Goal: Task Accomplishment & Management: Manage account settings

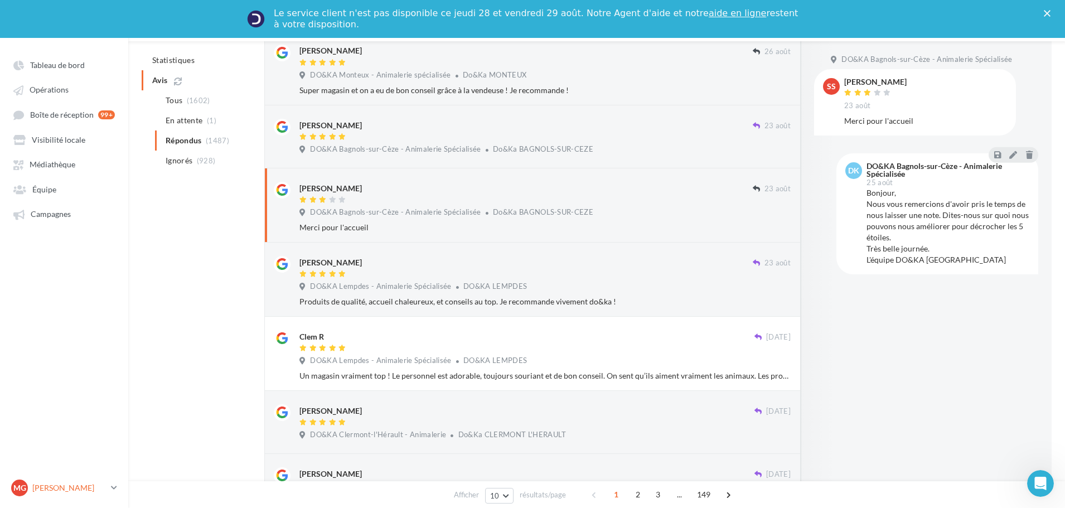
click at [67, 483] on p "[PERSON_NAME]" at bounding box center [69, 487] width 74 height 11
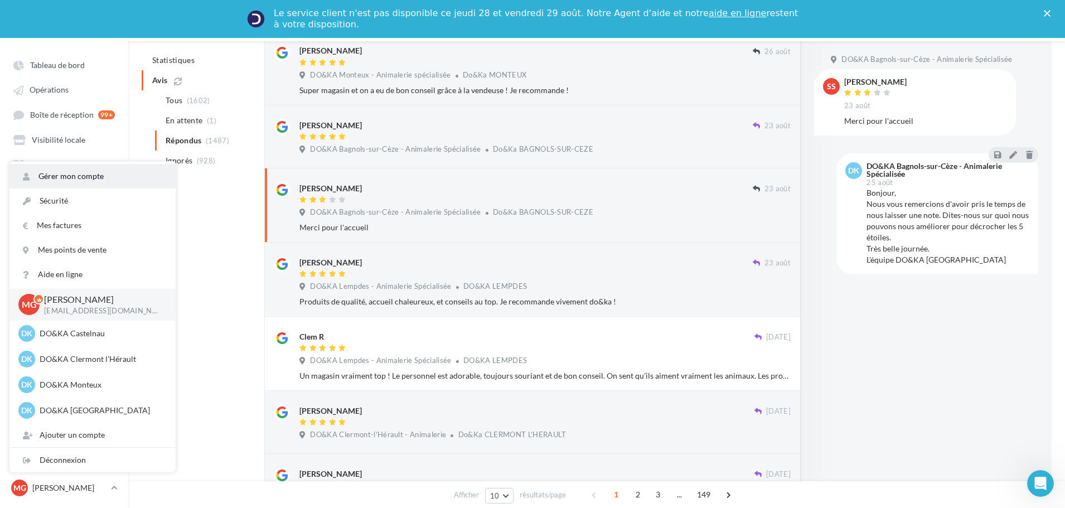
click at [79, 179] on link "Gérer mon compte" at bounding box center [92, 176] width 166 height 25
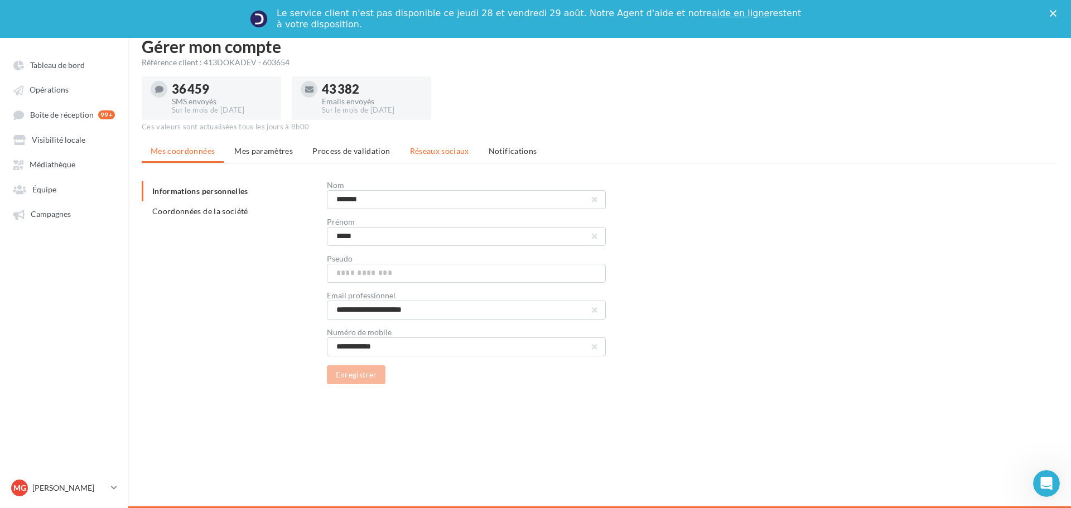
click at [452, 154] on span "Réseaux sociaux" at bounding box center [439, 150] width 59 height 9
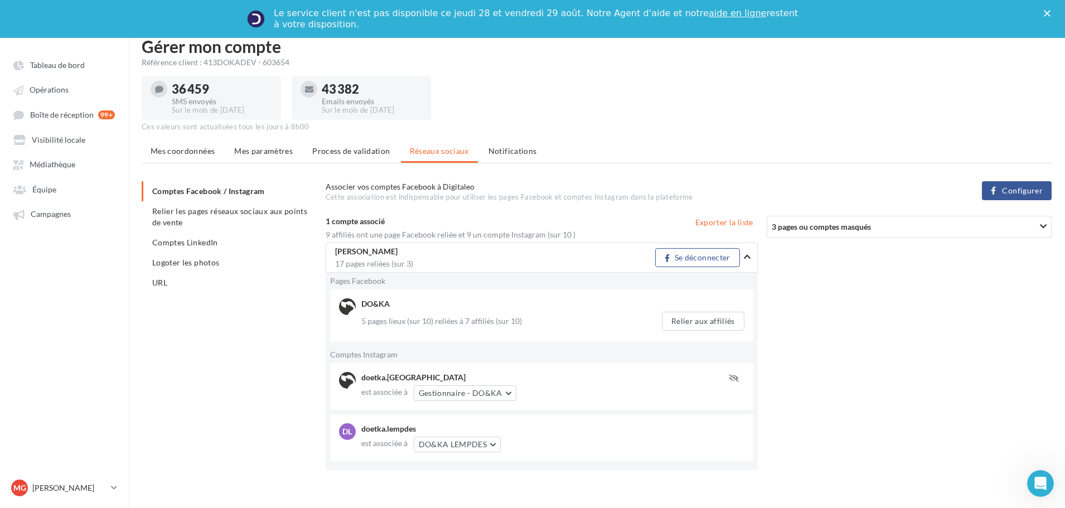
click at [1009, 188] on span "Configurer" at bounding box center [1022, 190] width 41 height 9
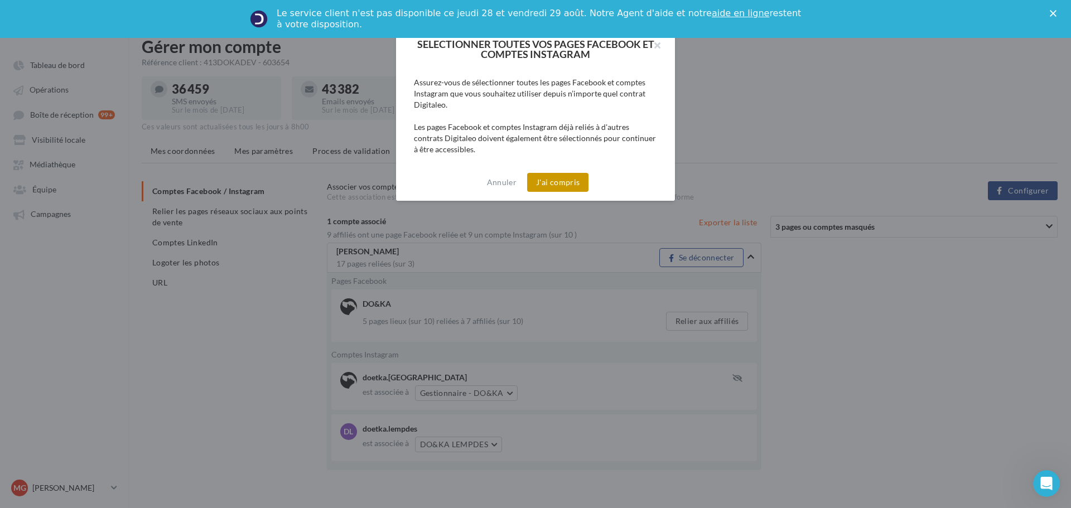
click at [568, 184] on button "J'ai compris" at bounding box center [557, 182] width 61 height 19
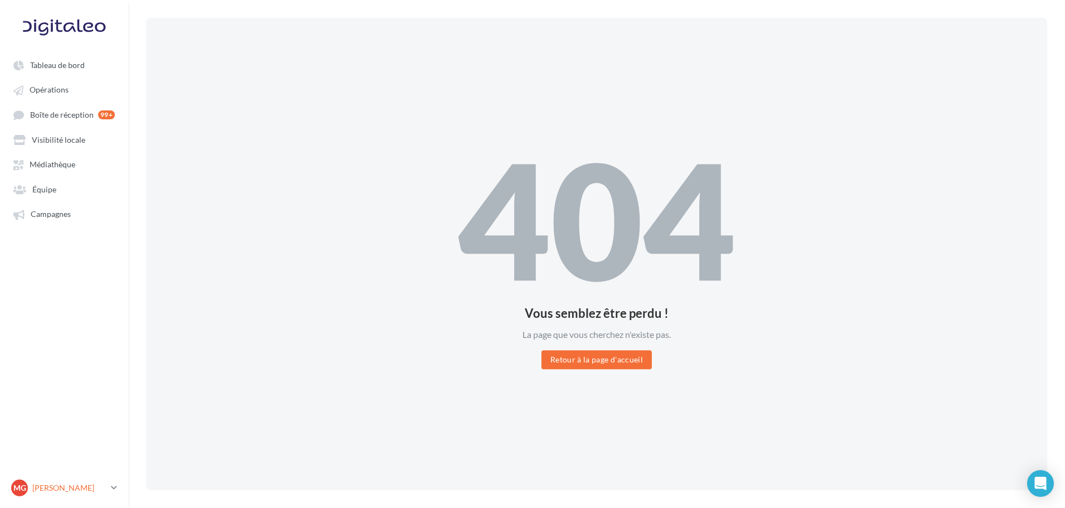
click at [64, 485] on p "[PERSON_NAME]" at bounding box center [69, 487] width 74 height 11
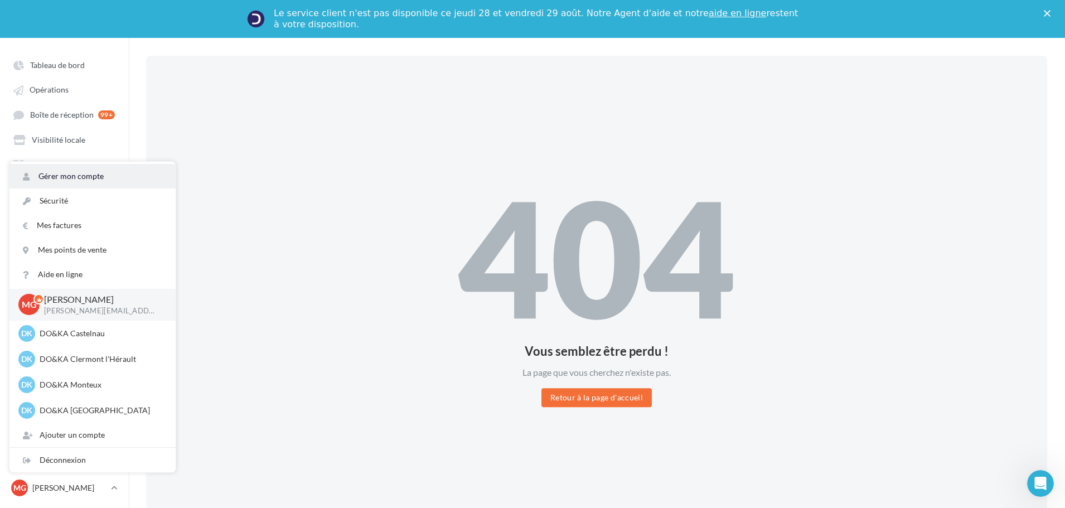
click at [101, 181] on link "Gérer mon compte" at bounding box center [92, 176] width 166 height 25
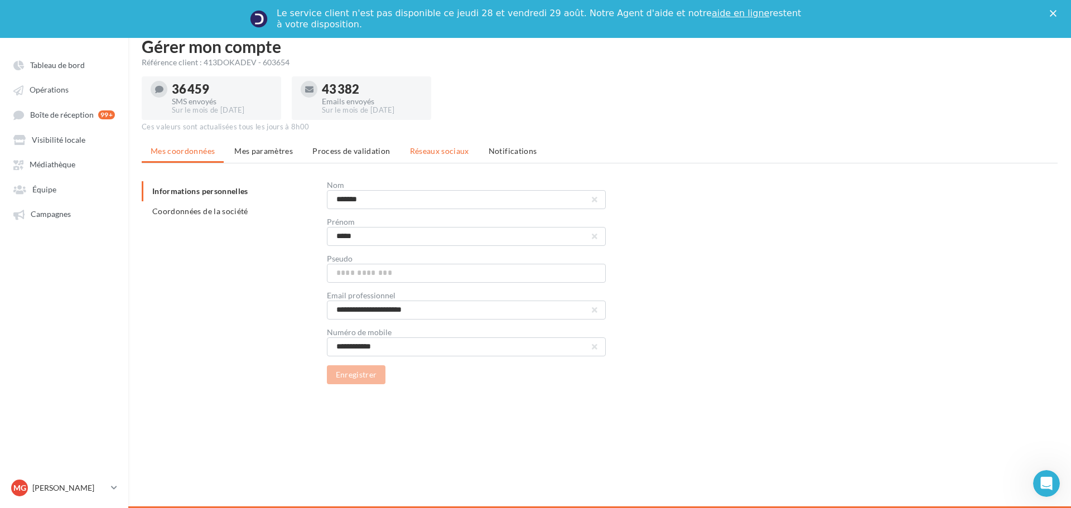
click at [451, 130] on div "Ces valeurs sont actualisées tous les jours à 8h00" at bounding box center [600, 127] width 916 height 10
click at [452, 149] on span "Réseaux sociaux" at bounding box center [439, 150] width 59 height 9
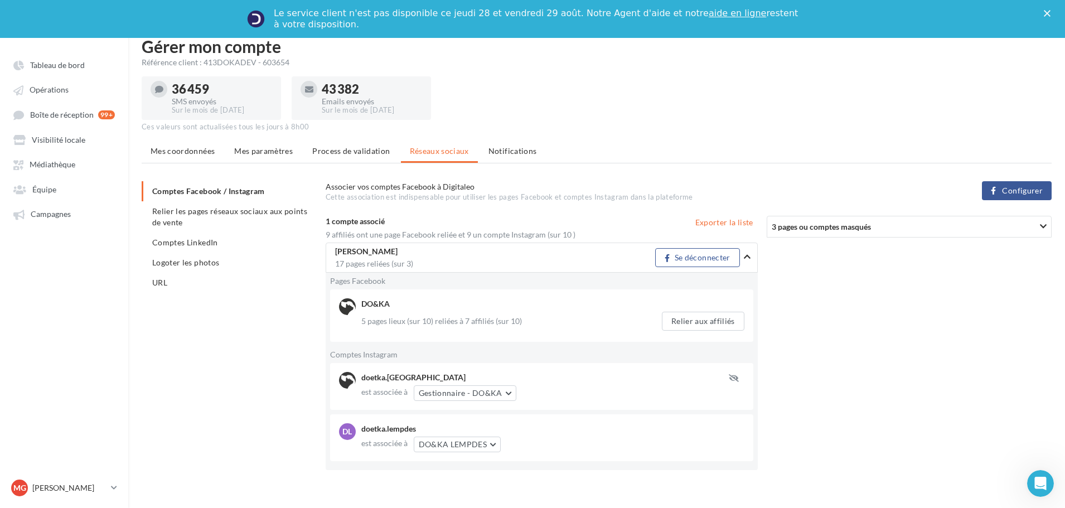
click at [1016, 192] on span "Configurer" at bounding box center [1022, 190] width 41 height 9
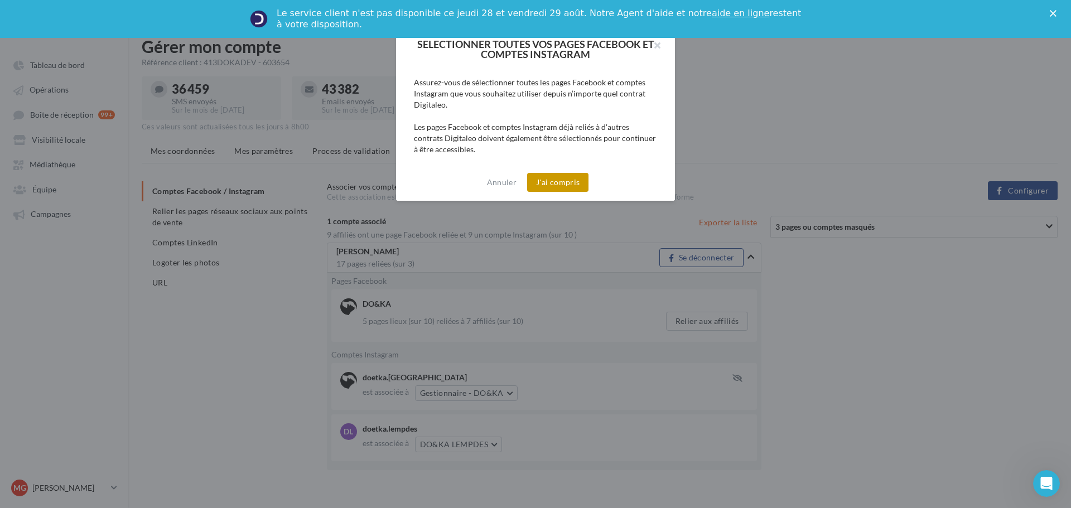
click at [560, 183] on button "J'ai compris" at bounding box center [557, 182] width 61 height 19
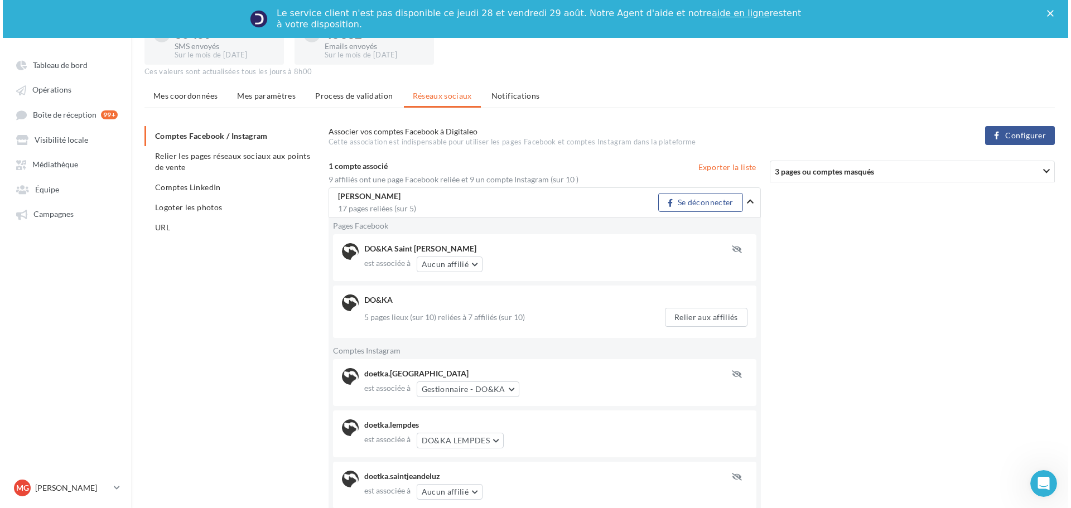
scroll to position [60, 0]
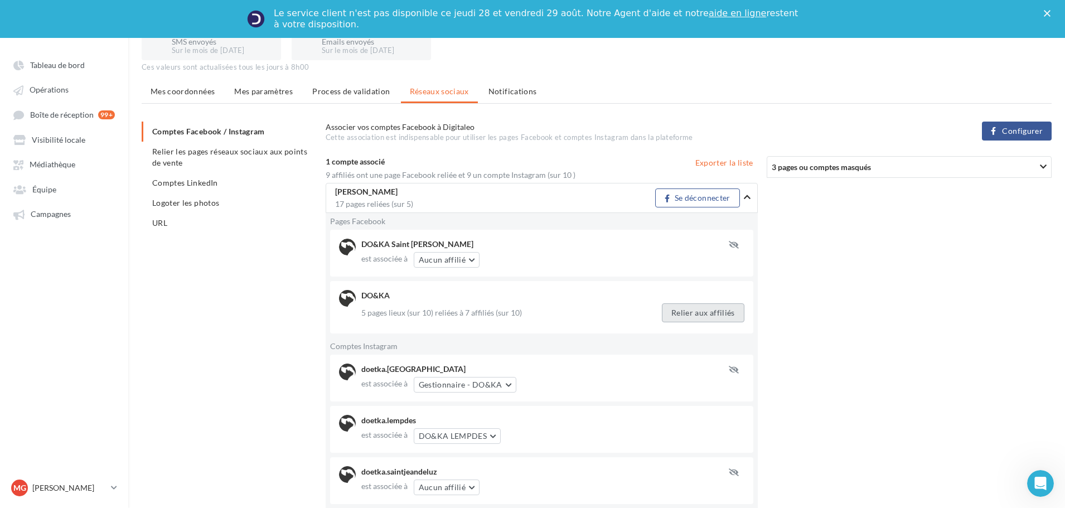
click at [697, 321] on button "Relier aux affiliés" at bounding box center [703, 312] width 83 height 19
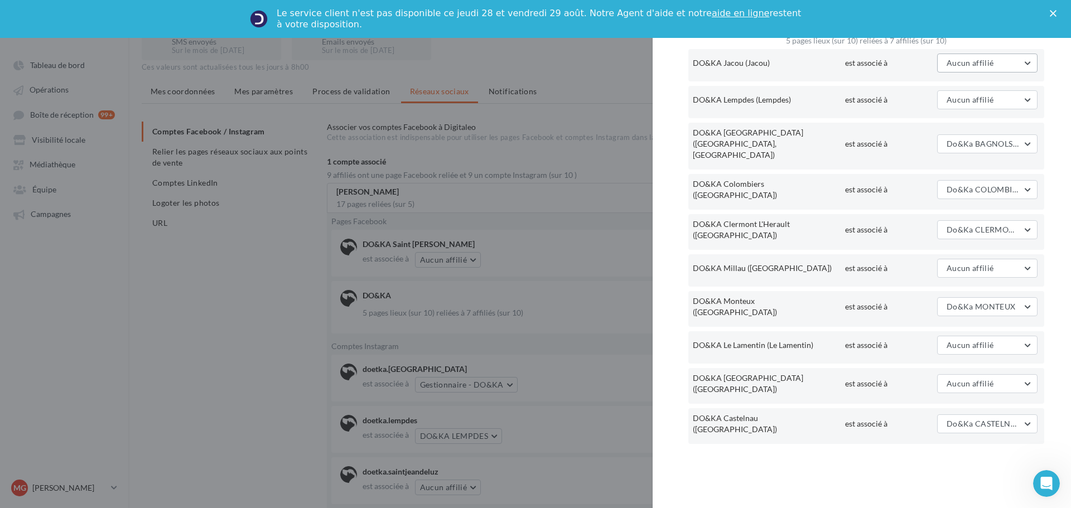
click at [971, 63] on span "Aucun affilié" at bounding box center [969, 62] width 47 height 9
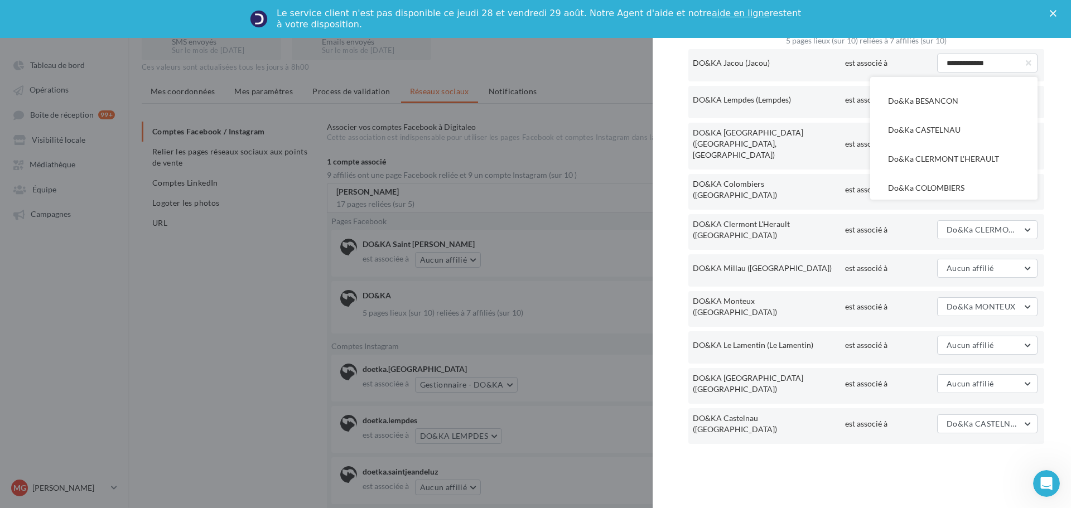
scroll to position [167, 0]
click at [933, 176] on button "Do&Ka JACOU" at bounding box center [953, 185] width 167 height 29
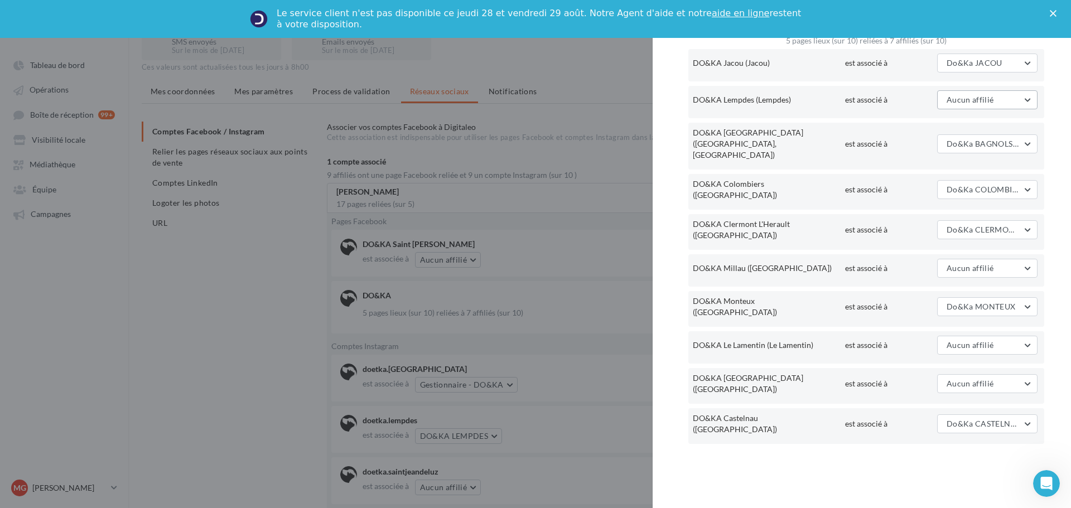
click at [961, 99] on span "Aucun affilié" at bounding box center [969, 99] width 47 height 9
click at [943, 157] on span "DO&KA LEMPDES" at bounding box center [921, 156] width 66 height 9
click at [985, 379] on span "Aucun affilié" at bounding box center [969, 383] width 47 height 9
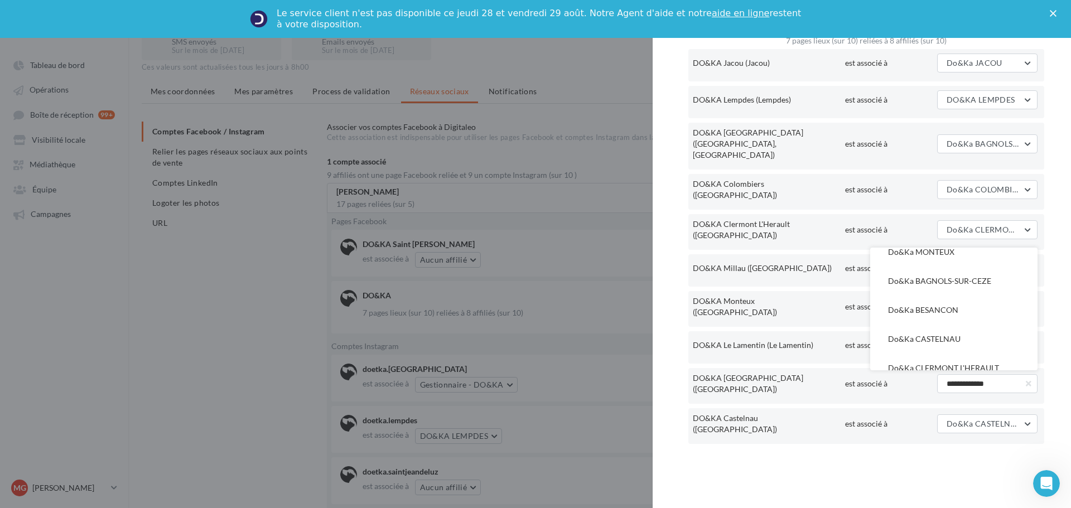
scroll to position [99, 0]
click at [947, 303] on span "Do&Ka BESANCON" at bounding box center [923, 307] width 70 height 9
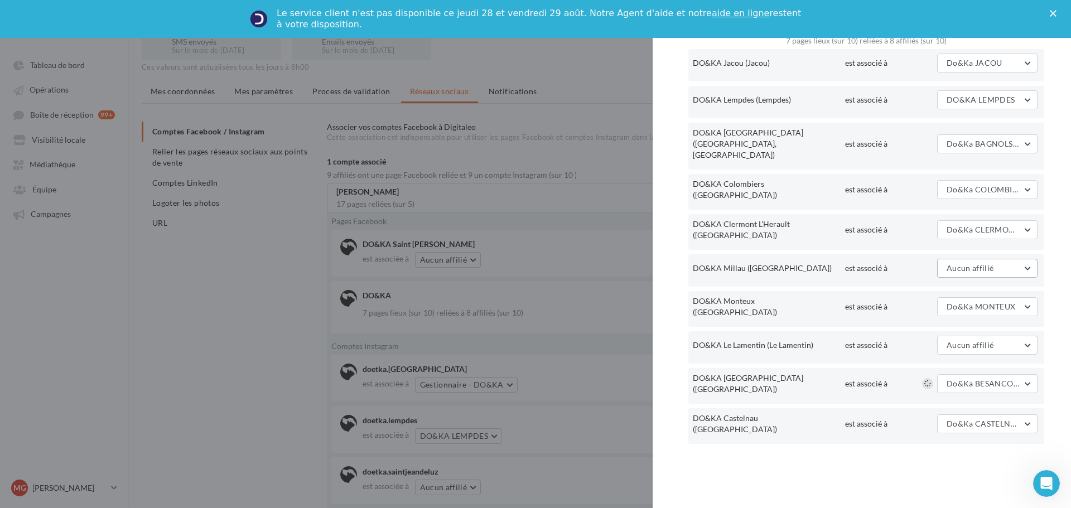
click at [979, 259] on button "Aucun affilié" at bounding box center [987, 268] width 100 height 19
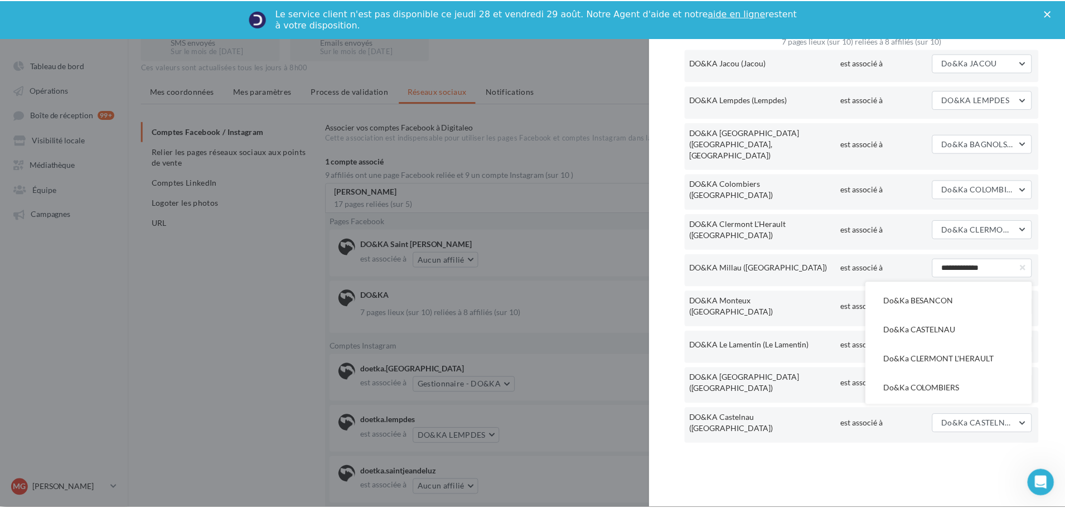
scroll to position [167, 0]
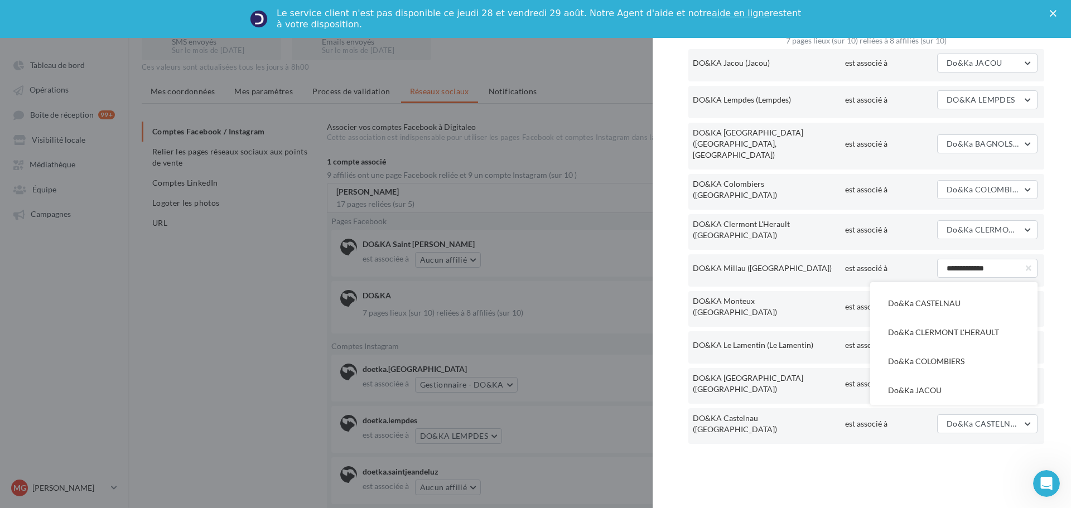
click at [878, 472] on div "7 pages lieux (sur 10) reliées à 8 affiliés (sur 10) DO&KA Jacou (Jacou) est as…" at bounding box center [865, 266] width 427 height 458
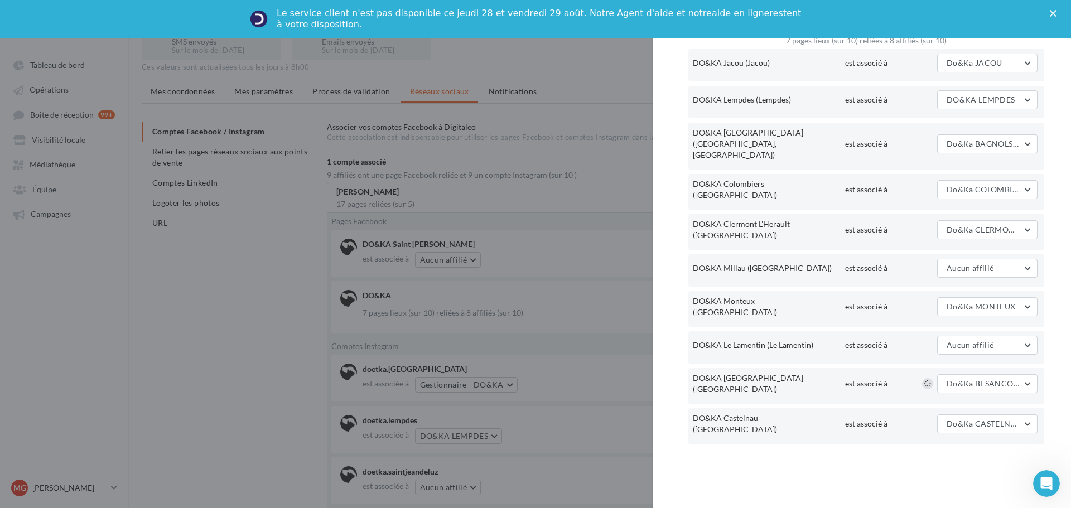
click at [1052, 14] on polygon "Fermer" at bounding box center [1053, 13] width 7 height 7
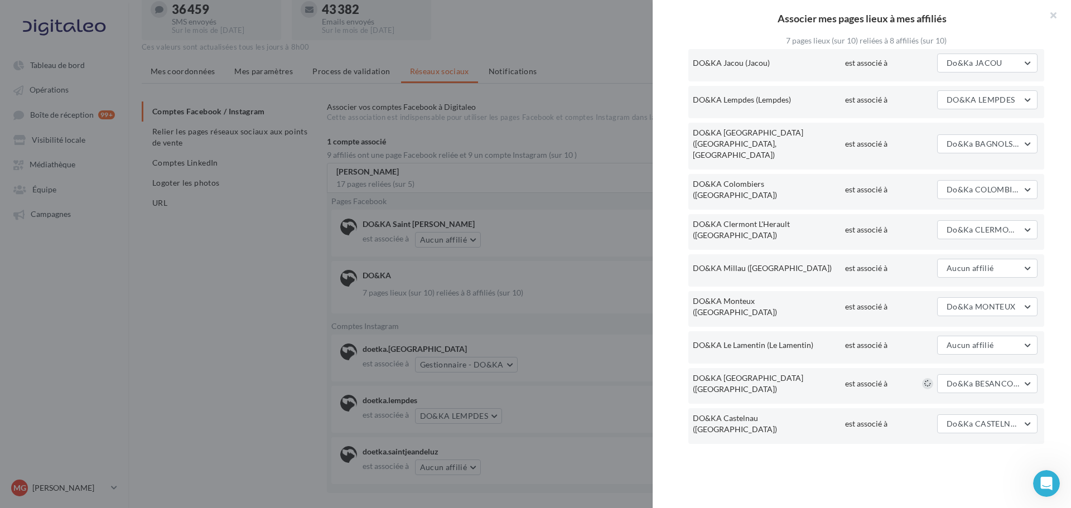
click at [1052, 14] on button "button" at bounding box center [1048, 16] width 45 height 33
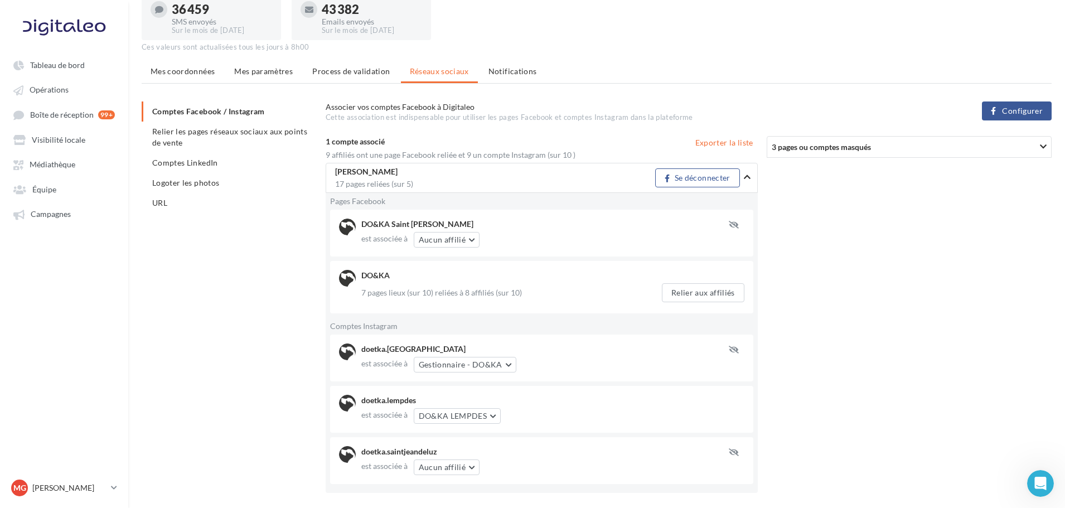
scroll to position [101, 0]
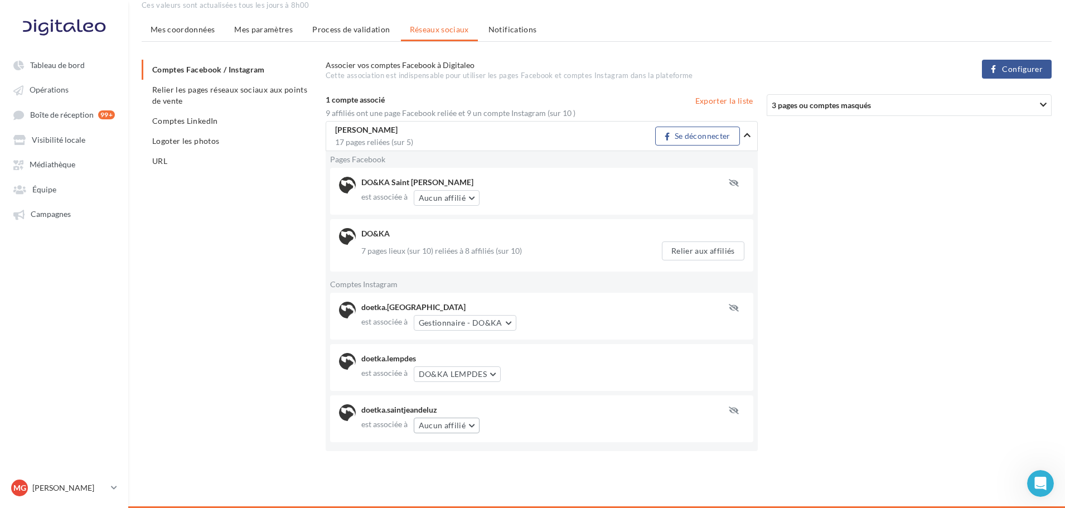
click at [465, 426] on button "Aucun affilié" at bounding box center [447, 426] width 66 height 16
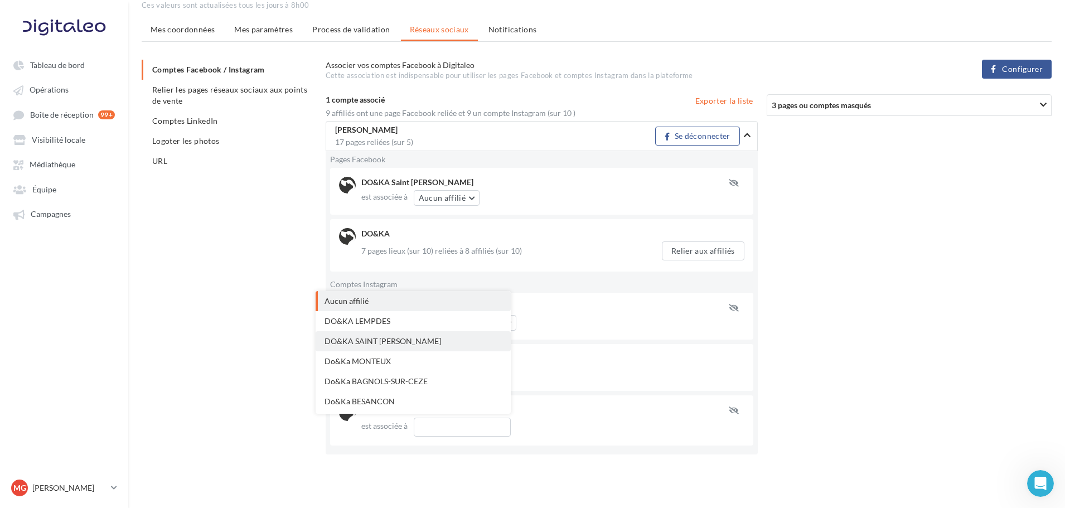
click at [445, 342] on button "DO&KA SAINT [PERSON_NAME]" at bounding box center [413, 341] width 195 height 20
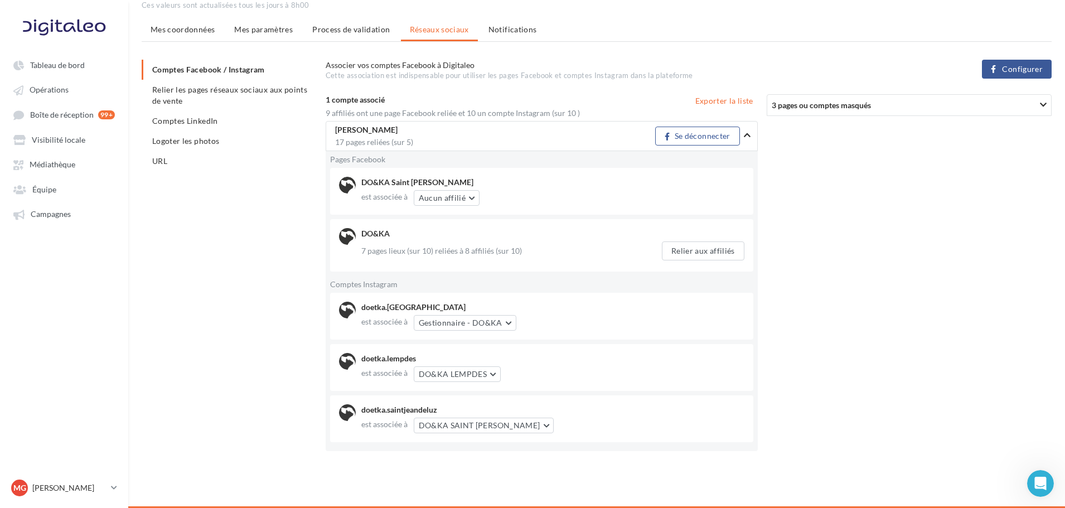
click at [911, 104] on div "3 pages ou comptes masqués" at bounding box center [867, 105] width 190 height 12
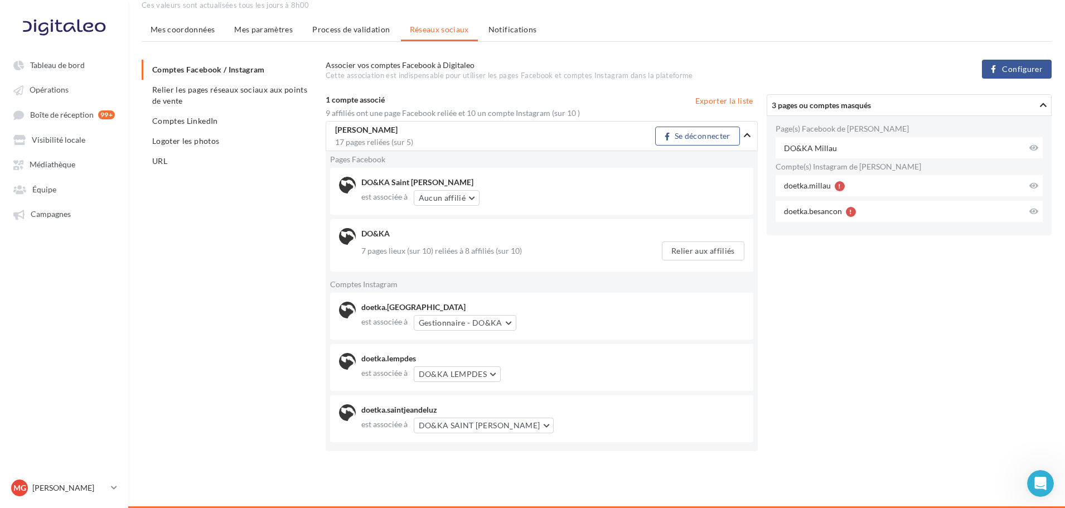
click at [911, 104] on div "3 pages ou comptes masqués" at bounding box center [867, 105] width 190 height 12
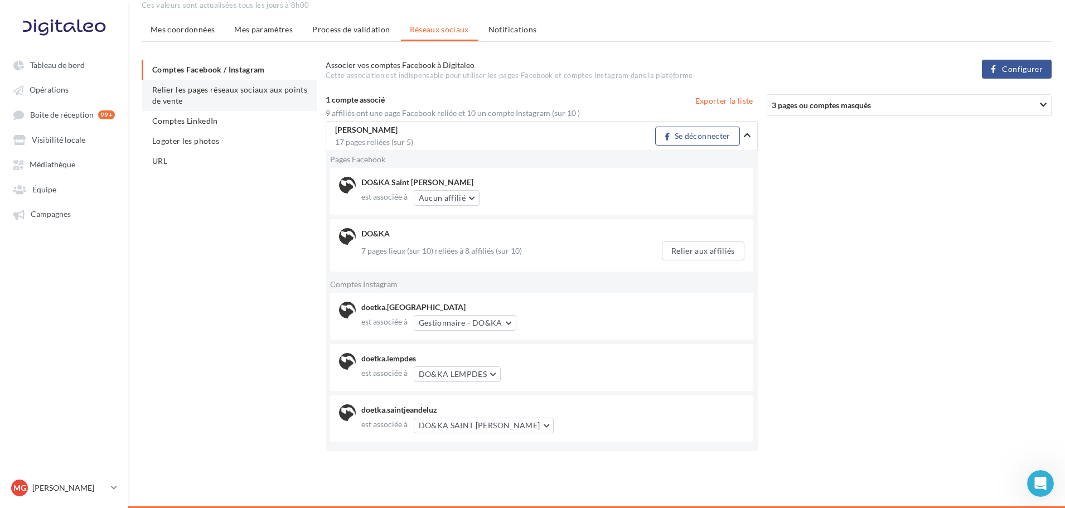
click at [194, 87] on span "Relier les pages réseaux sociaux aux points de vente" at bounding box center [229, 95] width 155 height 21
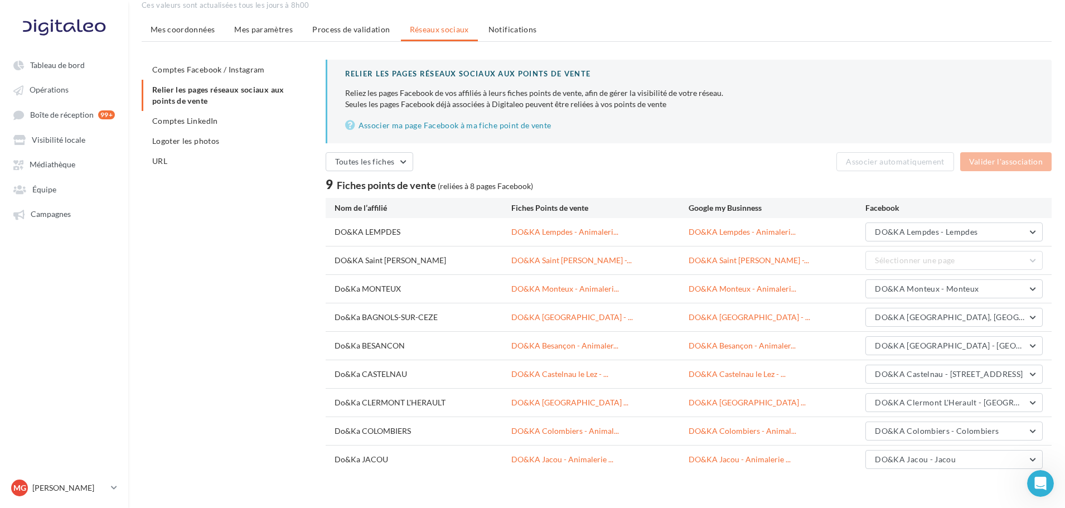
scroll to position [115, 0]
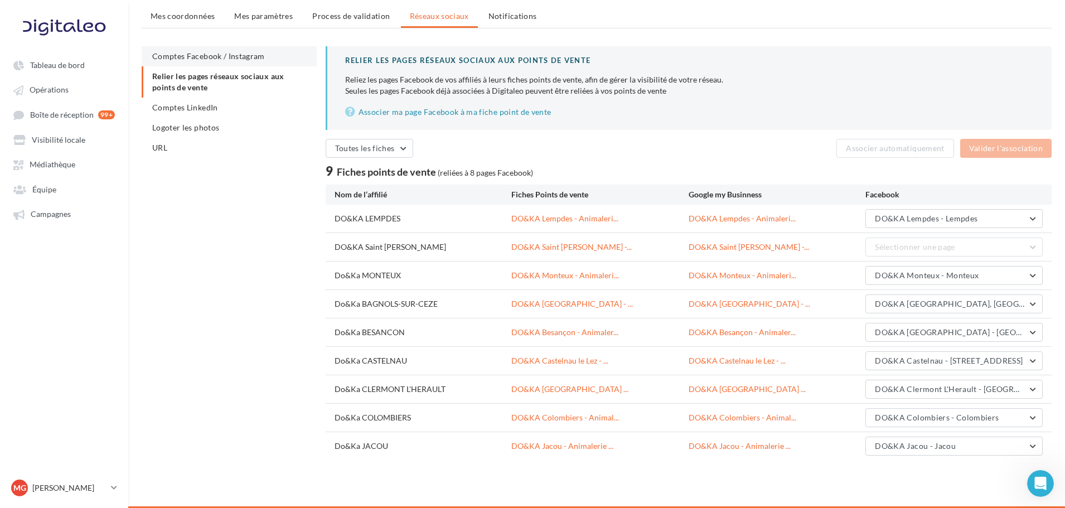
click at [251, 55] on span "Comptes Facebook / Instagram" at bounding box center [208, 55] width 113 height 9
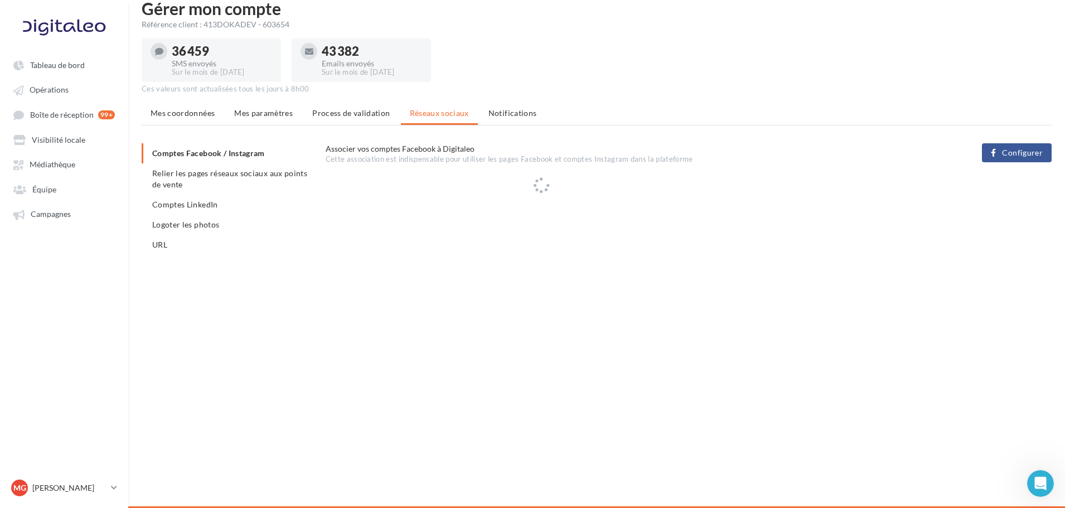
scroll to position [50, 0]
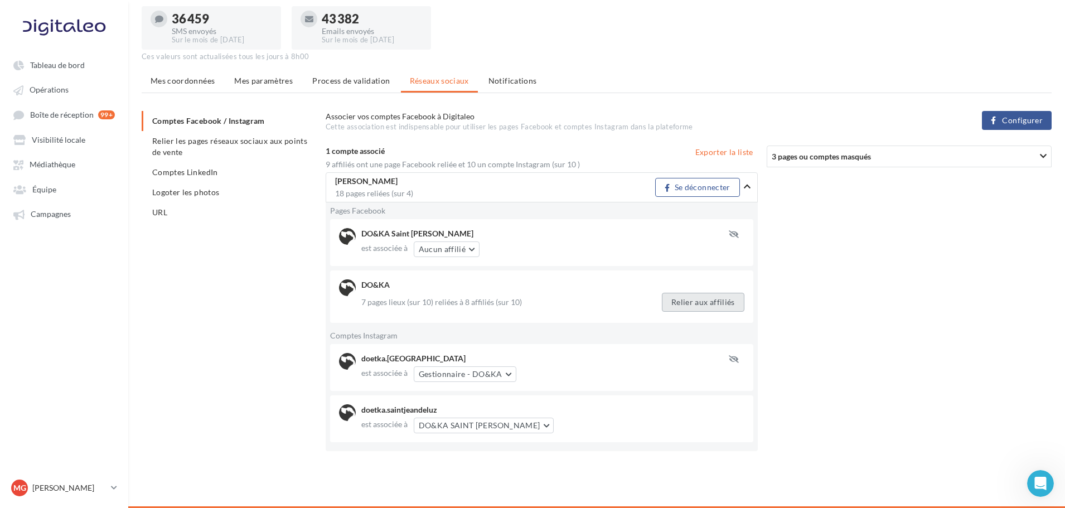
click at [675, 295] on button "Relier aux affiliés" at bounding box center [703, 302] width 83 height 19
click at [456, 249] on span "Aucun affilié" at bounding box center [442, 248] width 47 height 9
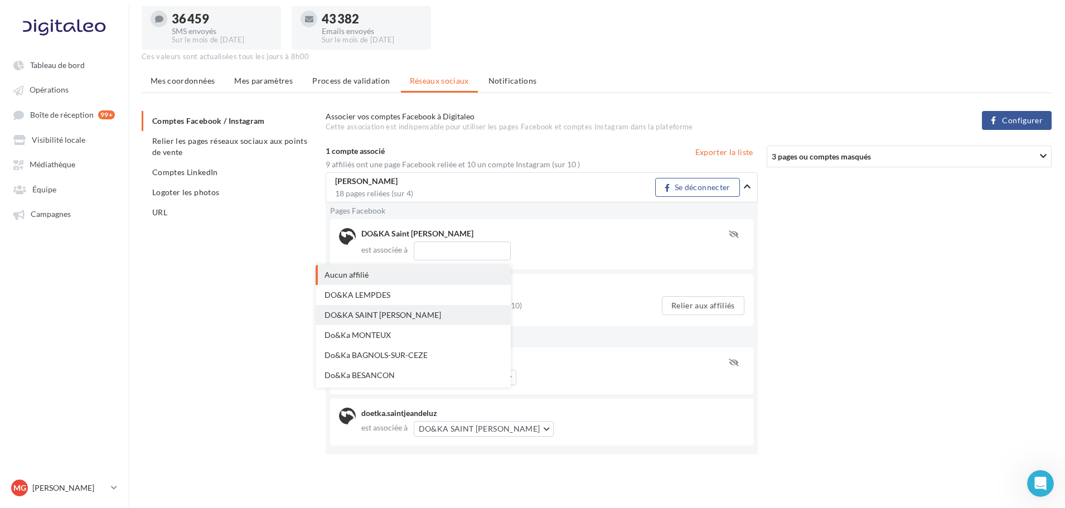
click at [417, 311] on span "DO&KA SAINT [PERSON_NAME]" at bounding box center [383, 314] width 117 height 9
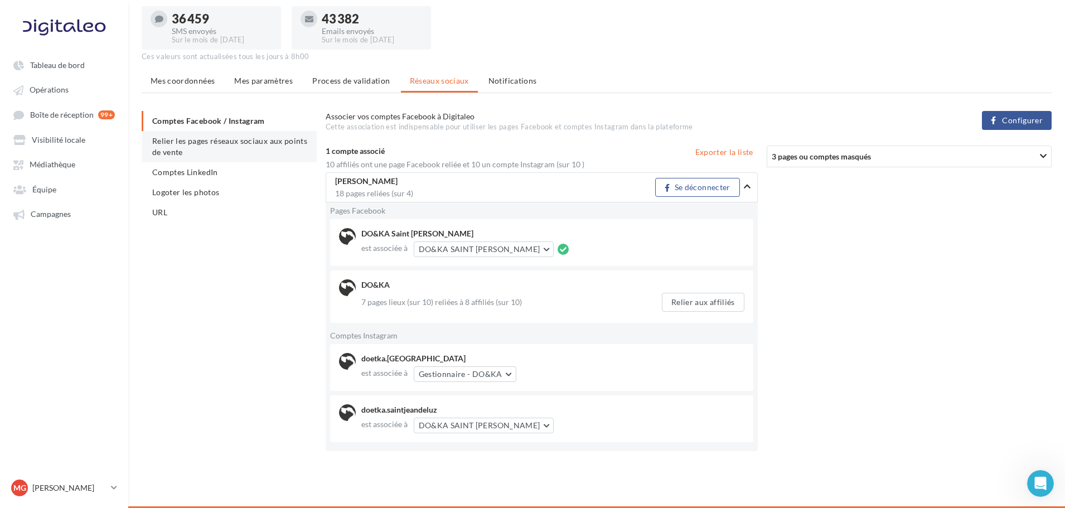
click at [225, 146] on li "Relier les pages réseaux sociaux aux points de vente" at bounding box center [229, 146] width 175 height 31
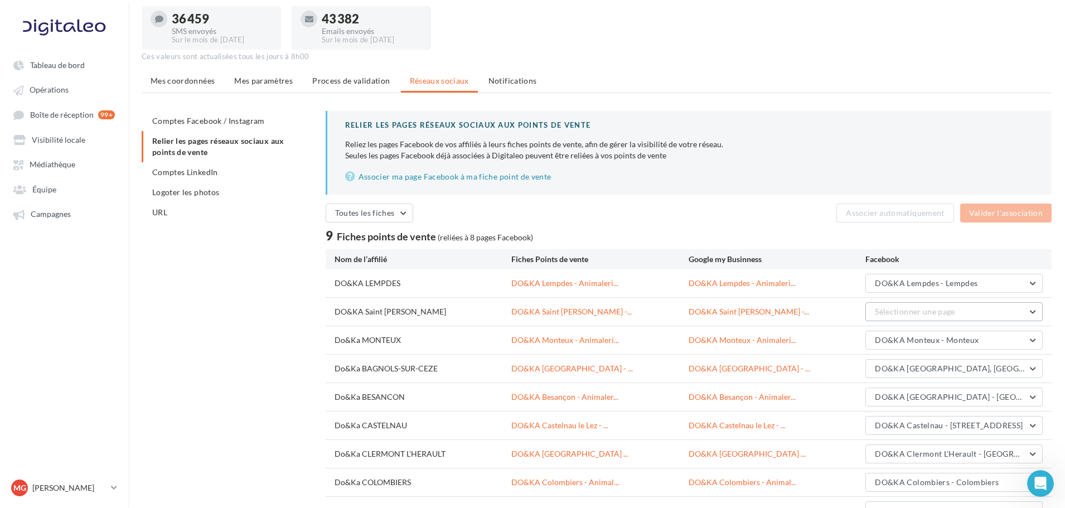
click at [934, 313] on span "Sélectionner une page" at bounding box center [915, 311] width 80 height 9
click at [936, 340] on span "DO&KA Saint [PERSON_NAME]" at bounding box center [939, 339] width 112 height 9
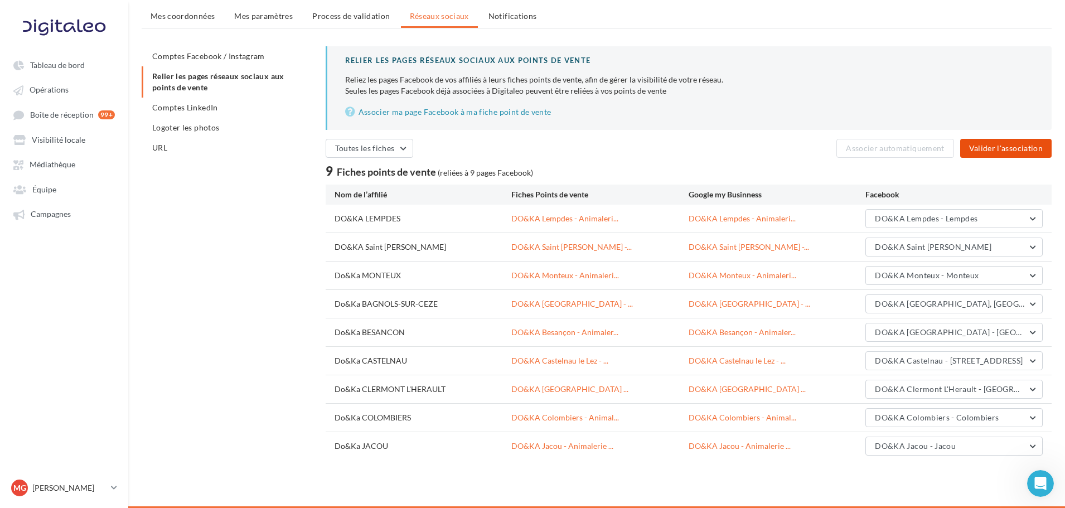
click at [1032, 153] on button "Valider l'association" at bounding box center [1005, 148] width 91 height 19
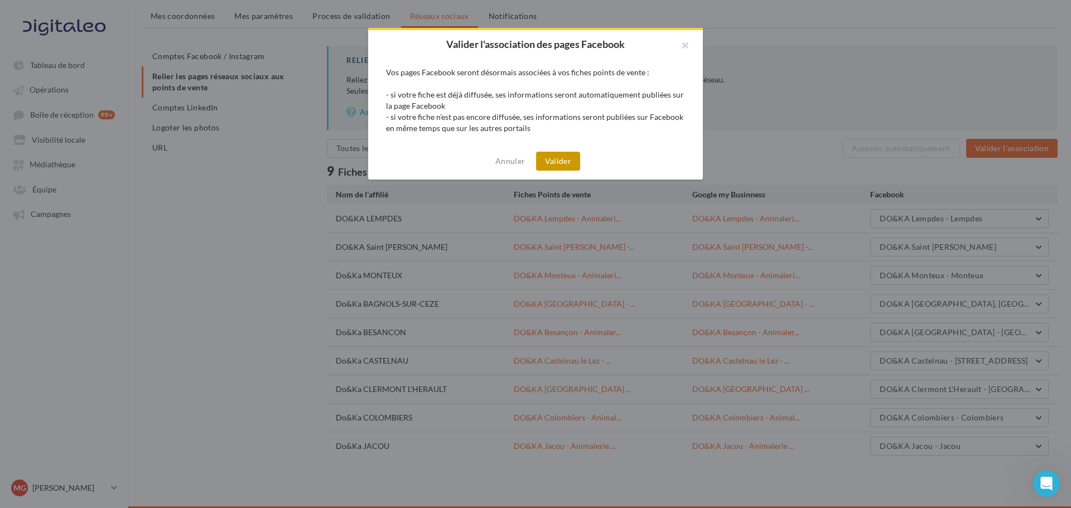
click at [554, 159] on button "Valider" at bounding box center [558, 161] width 44 height 19
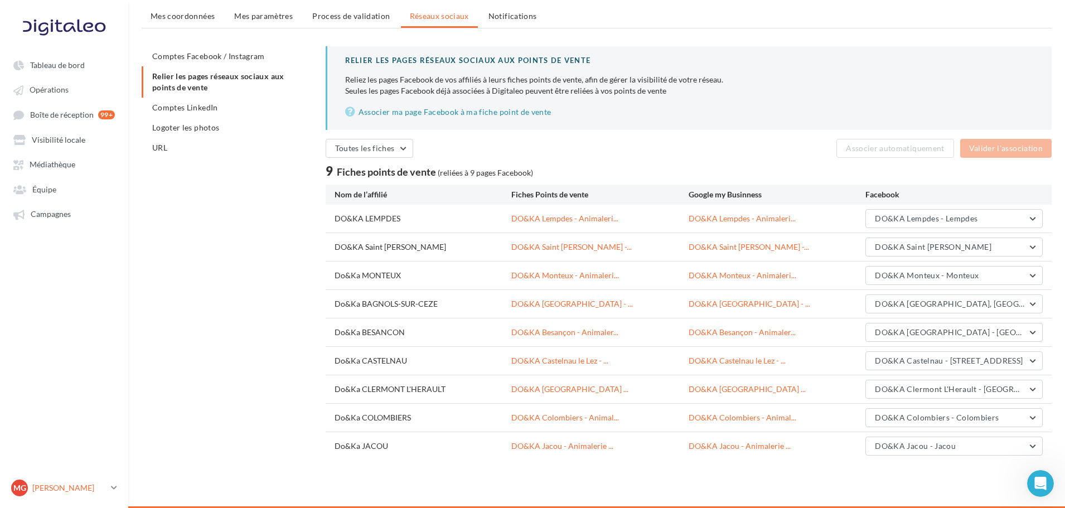
click at [49, 486] on p "[PERSON_NAME]" at bounding box center [69, 487] width 74 height 11
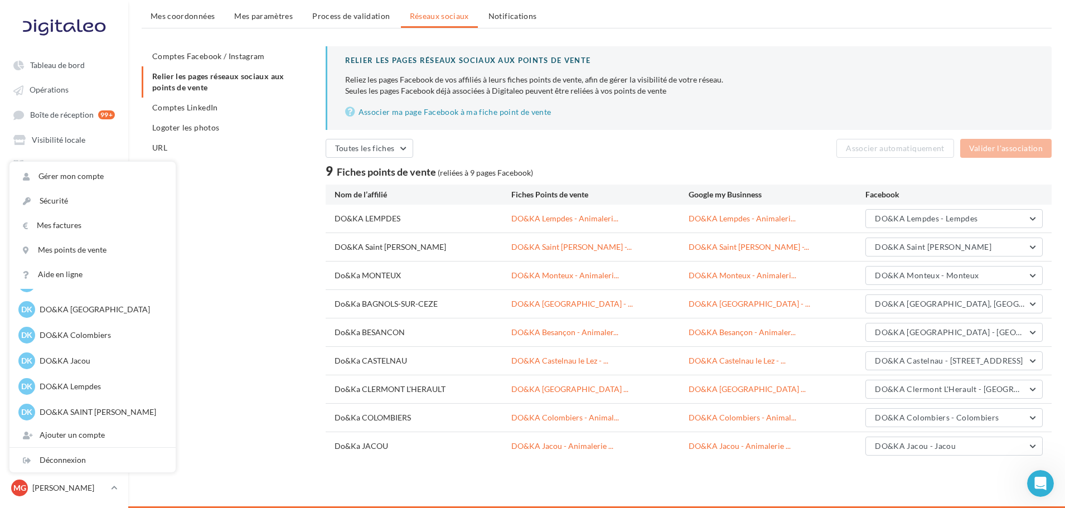
scroll to position [129, 0]
click at [89, 405] on p "DO&KA SAINT [PERSON_NAME]" at bounding box center [101, 409] width 123 height 11
